Goal: Task Accomplishment & Management: Complete application form

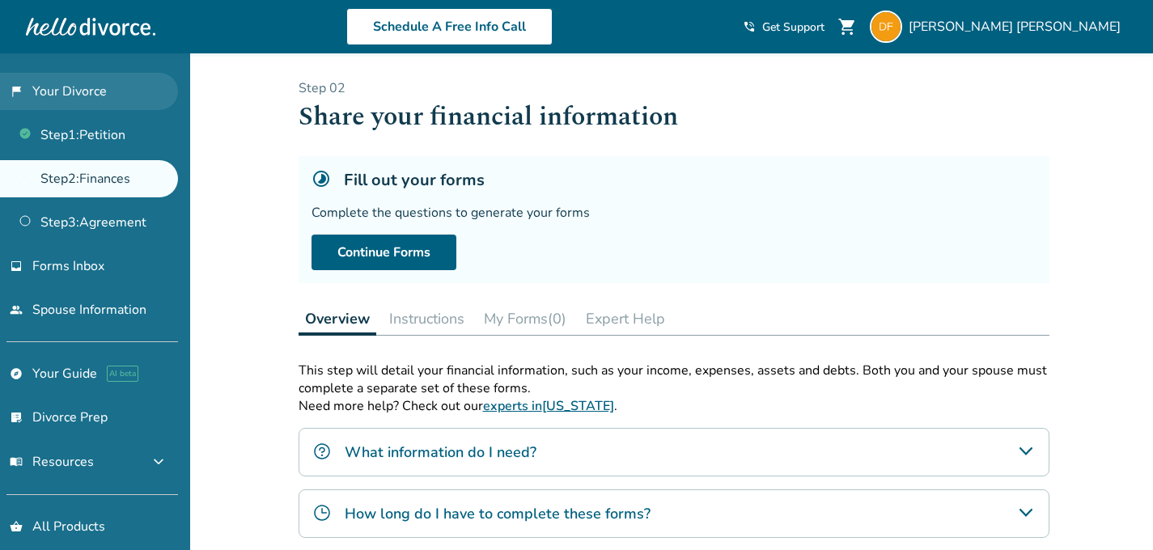
click at [100, 91] on link "flag_2 Your Divorce" at bounding box center [89, 91] width 178 height 37
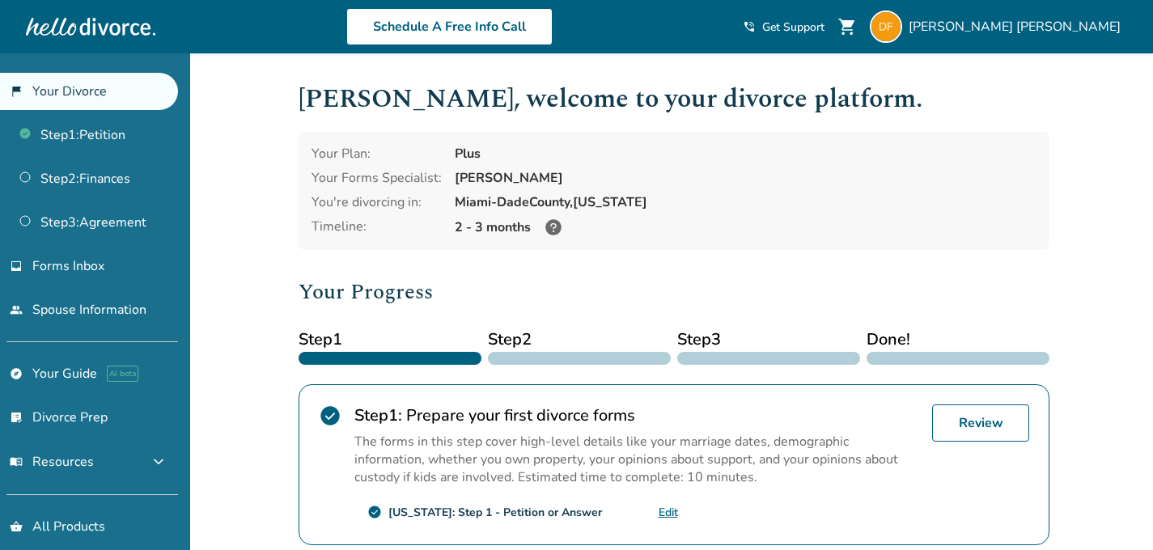
click at [719, 305] on h2 "Your Progress" at bounding box center [674, 292] width 751 height 32
click at [121, 308] on link "people Spouse Information" at bounding box center [89, 309] width 178 height 37
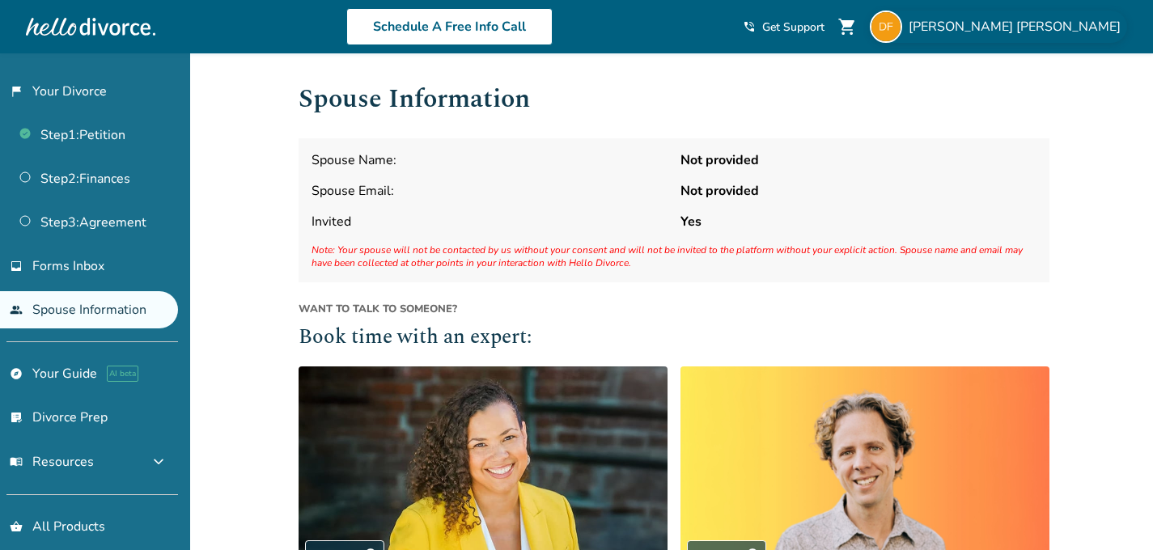
click at [1012, 23] on span "[PERSON_NAME]" at bounding box center [1017, 27] width 218 height 18
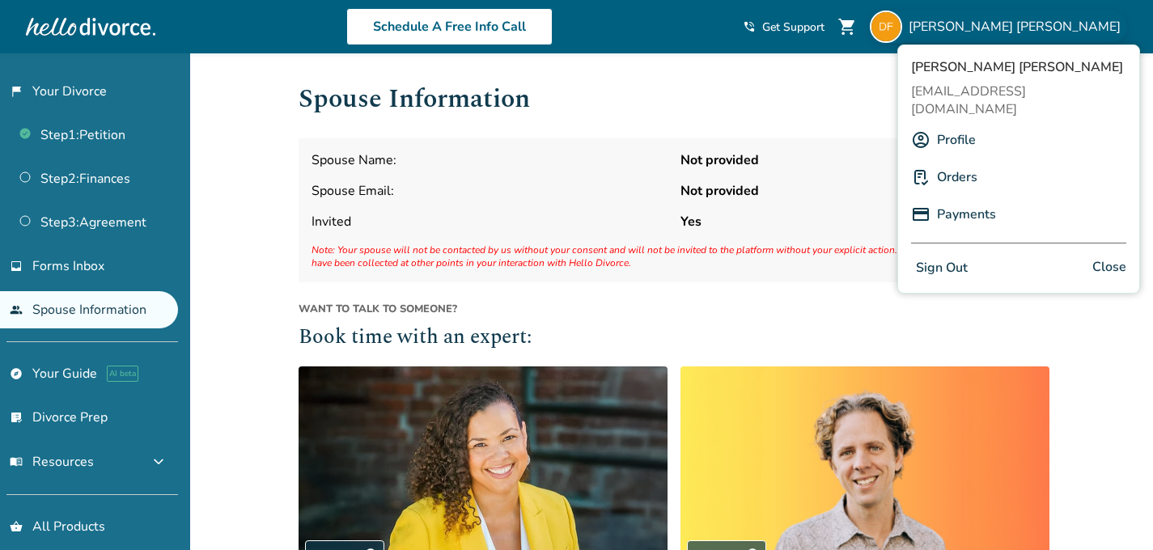
click at [953, 125] on link "Profile" at bounding box center [956, 140] width 39 height 31
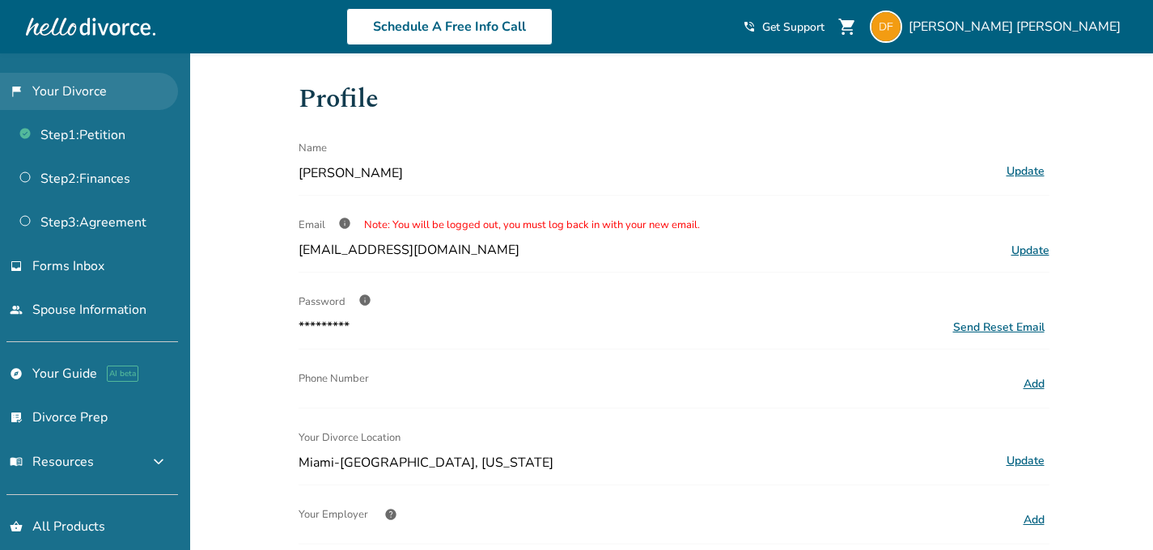
click at [73, 99] on link "flag_2 Your Divorce" at bounding box center [89, 91] width 178 height 37
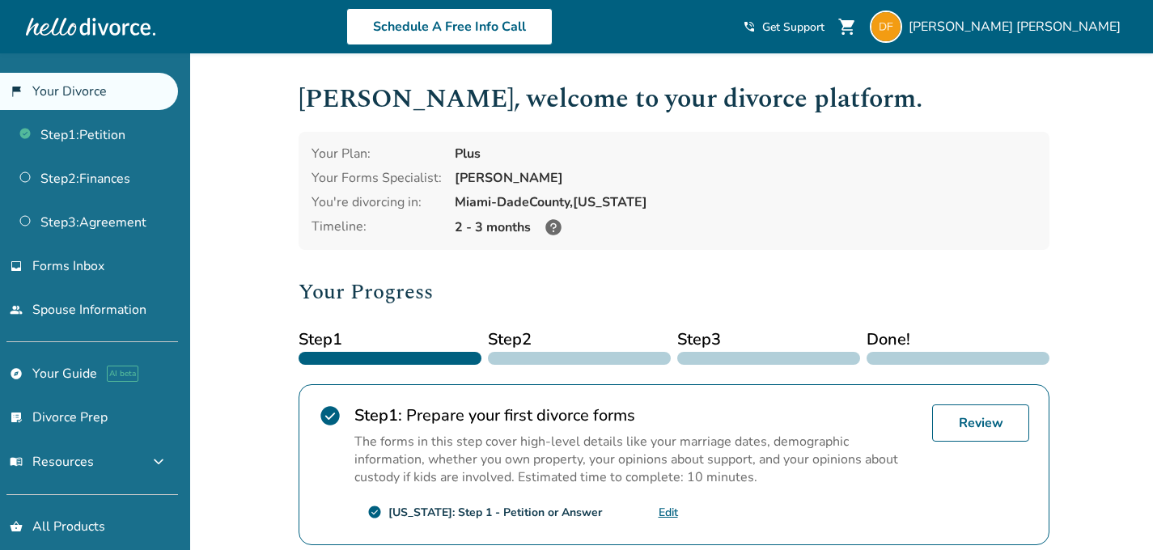
click at [551, 227] on icon at bounding box center [553, 227] width 16 height 16
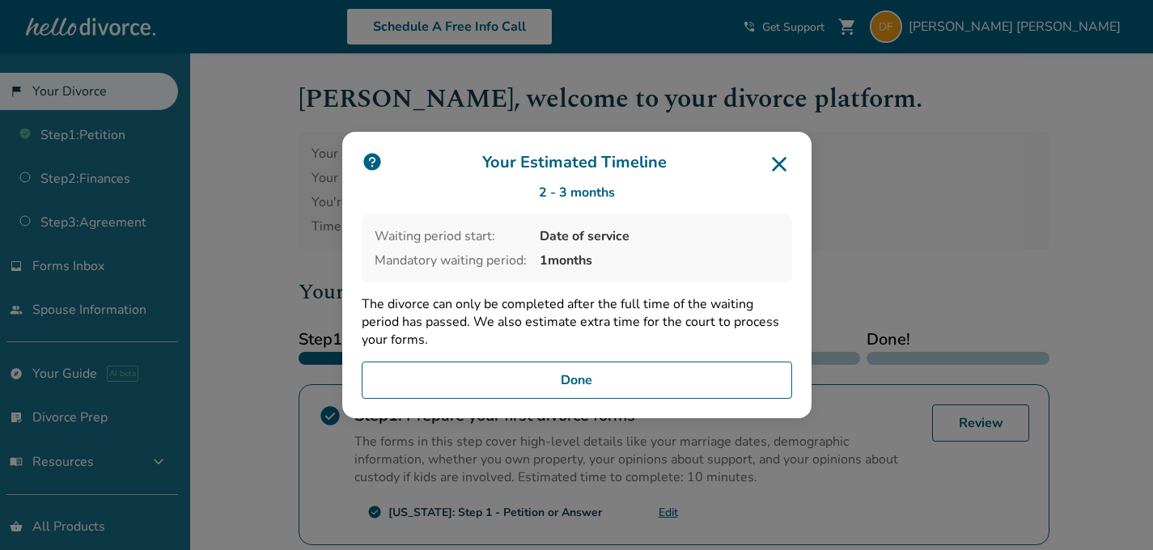
click at [780, 167] on icon at bounding box center [779, 164] width 26 height 26
